Goal: Information Seeking & Learning: Compare options

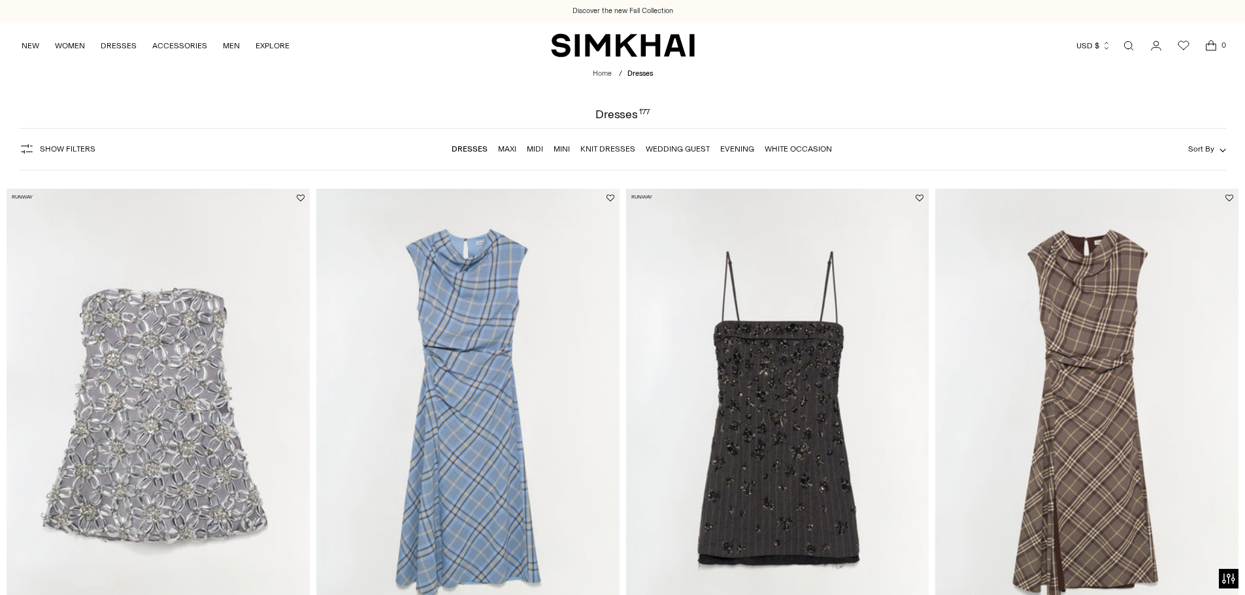
click at [509, 146] on link "Maxi" at bounding box center [507, 148] width 18 height 9
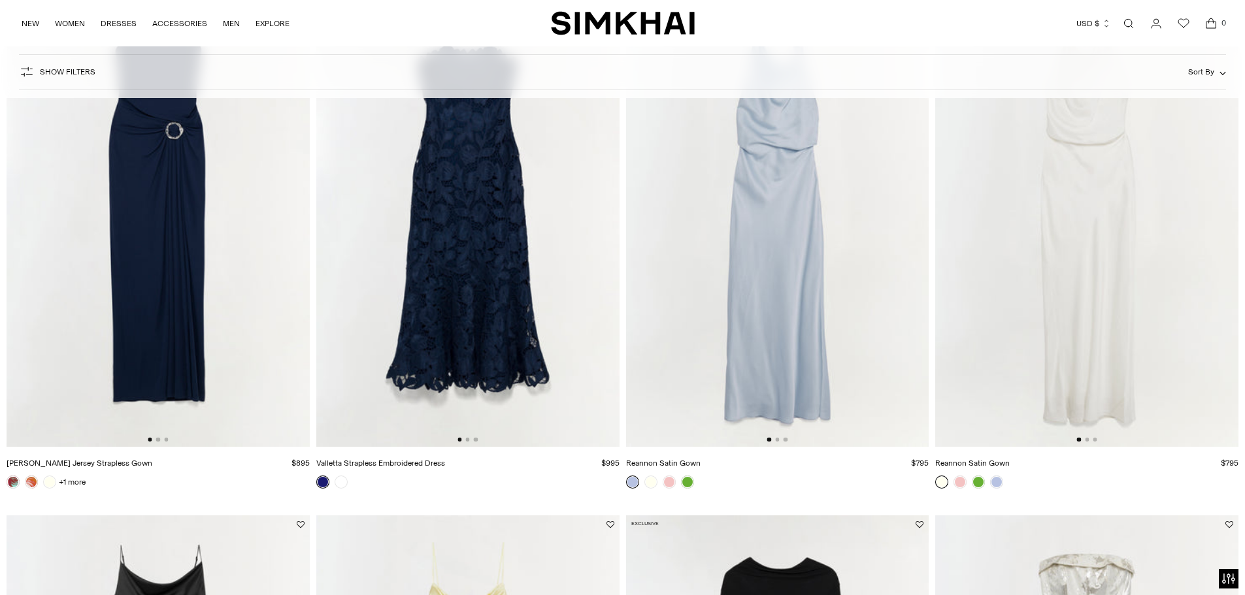
scroll to position [719, 0]
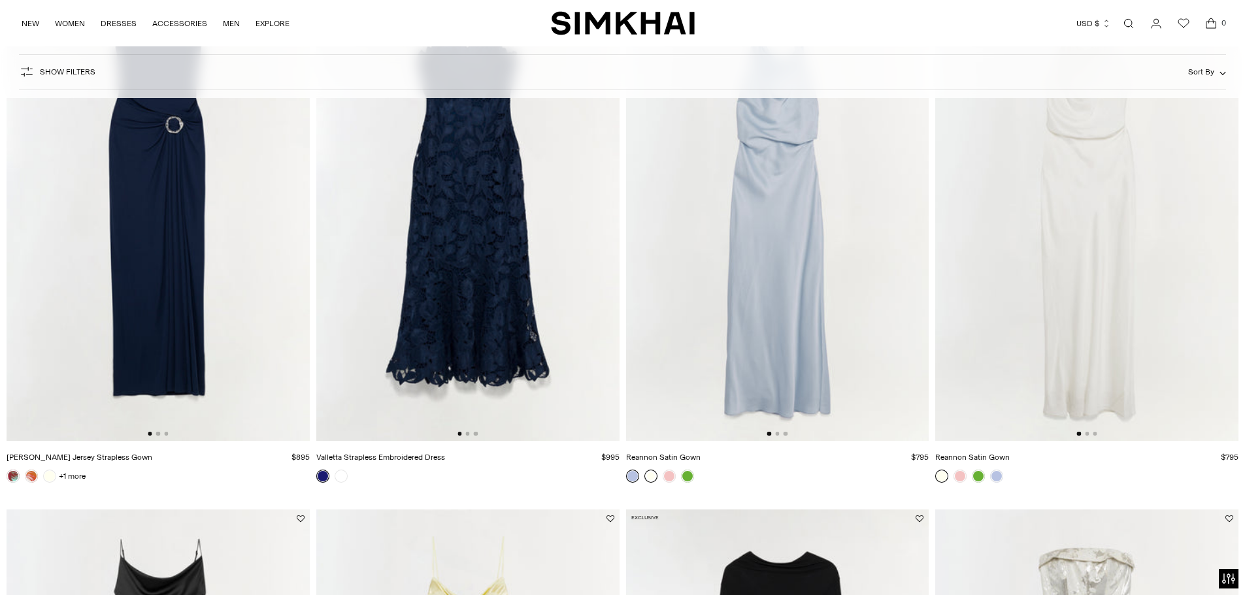
click at [650, 476] on link at bounding box center [650, 476] width 13 height 13
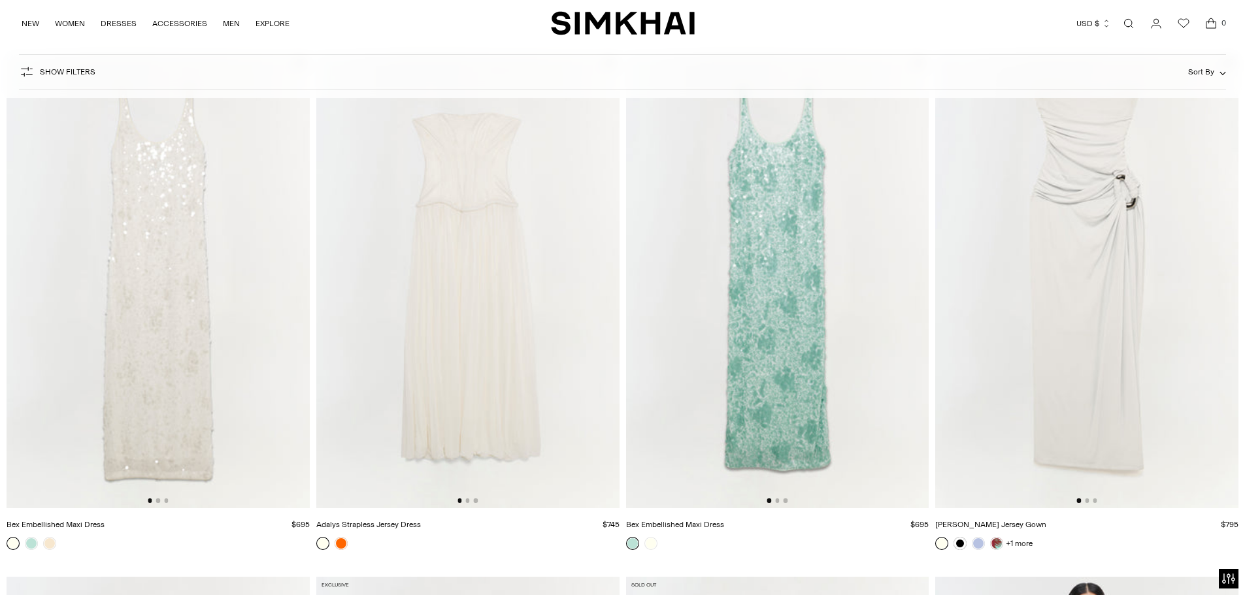
scroll to position [2811, 0]
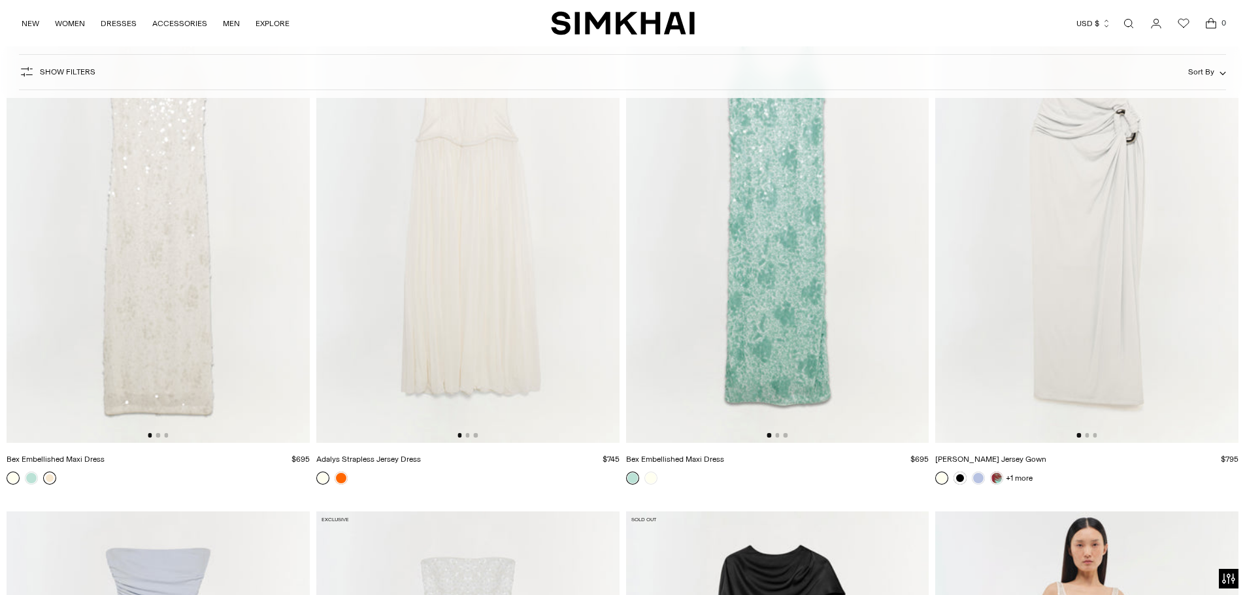
click at [53, 478] on link at bounding box center [49, 478] width 13 height 13
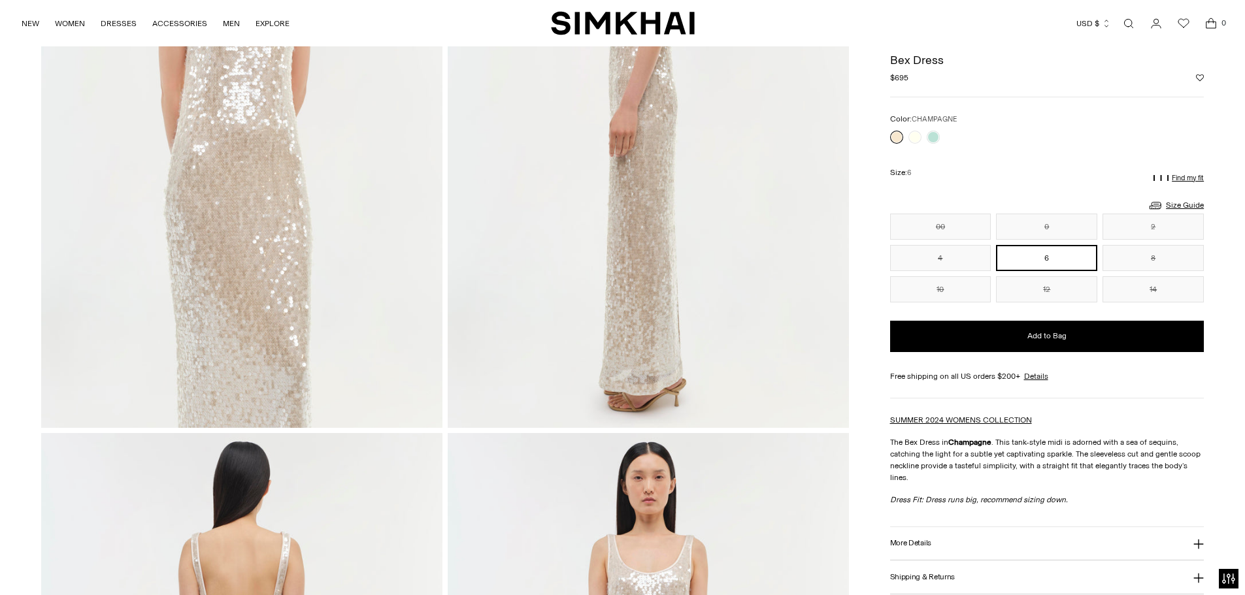
scroll to position [261, 0]
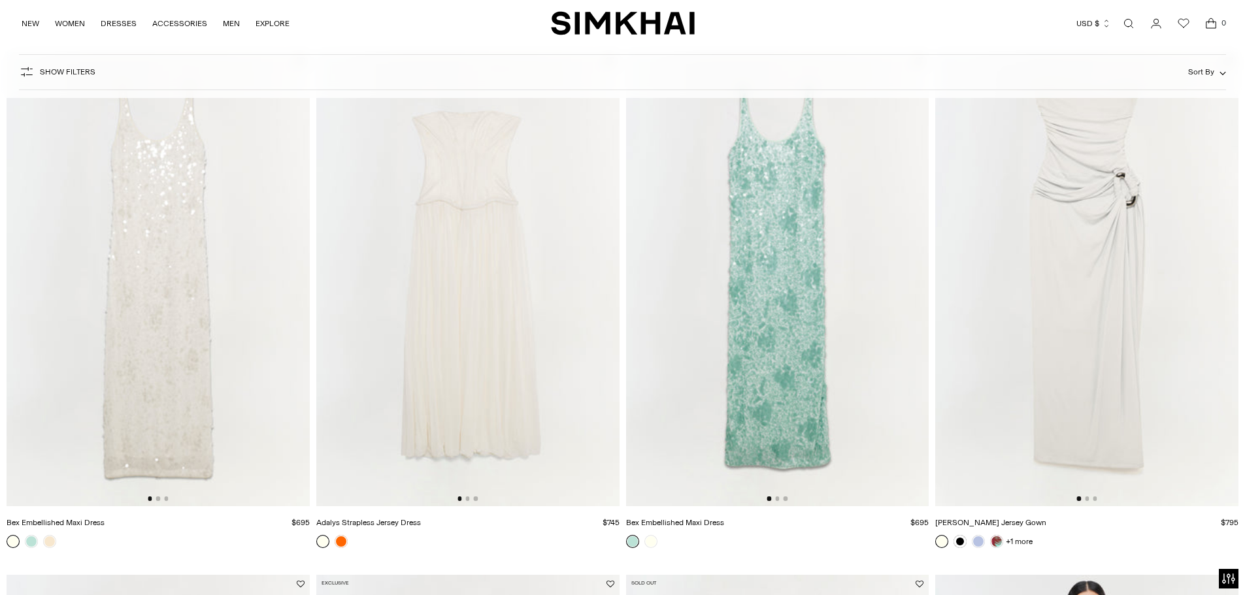
scroll to position [2717, 0]
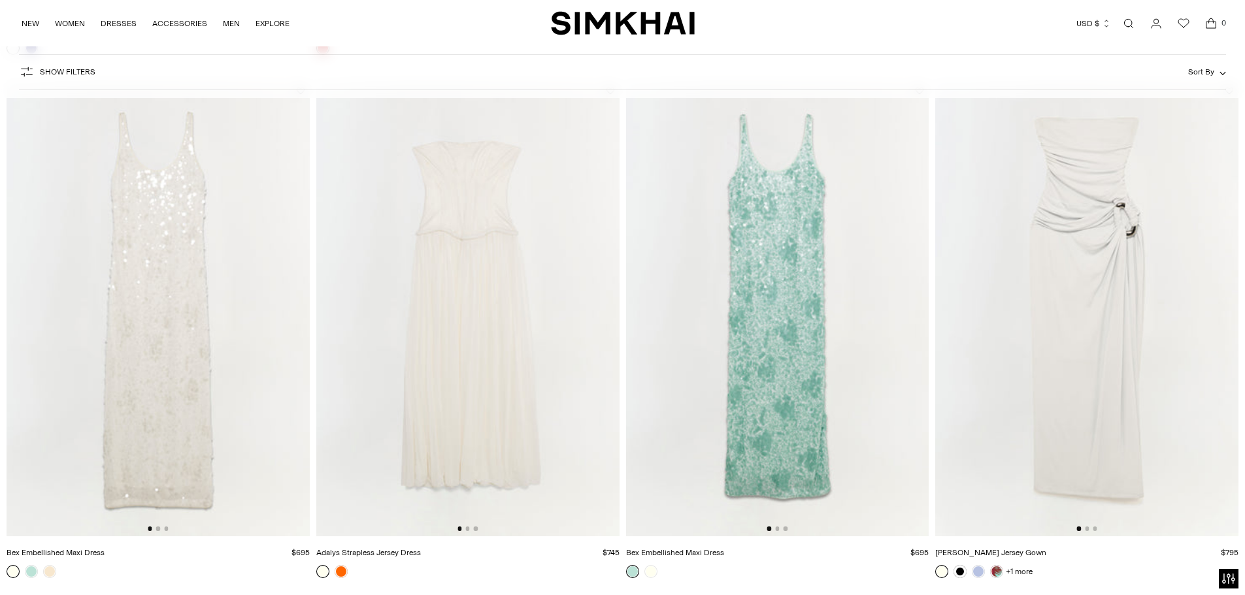
click at [392, 294] on img at bounding box center [467, 309] width 303 height 455
